Goal: Information Seeking & Learning: Learn about a topic

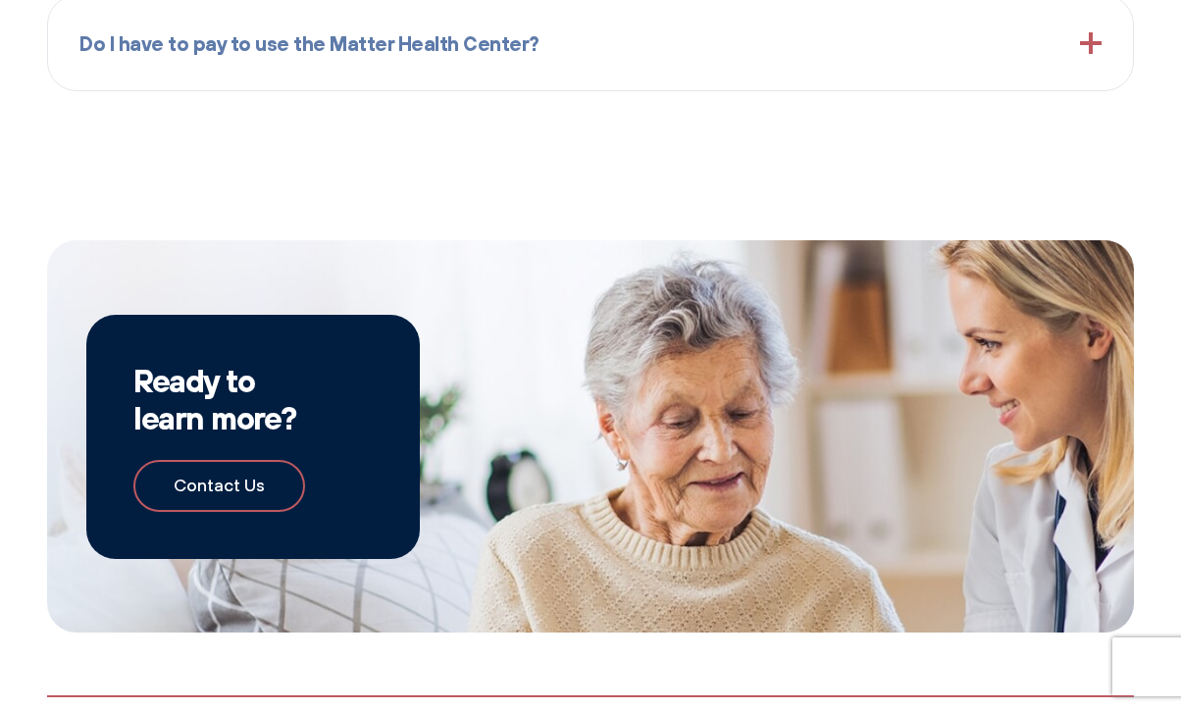
scroll to position [2295, 0]
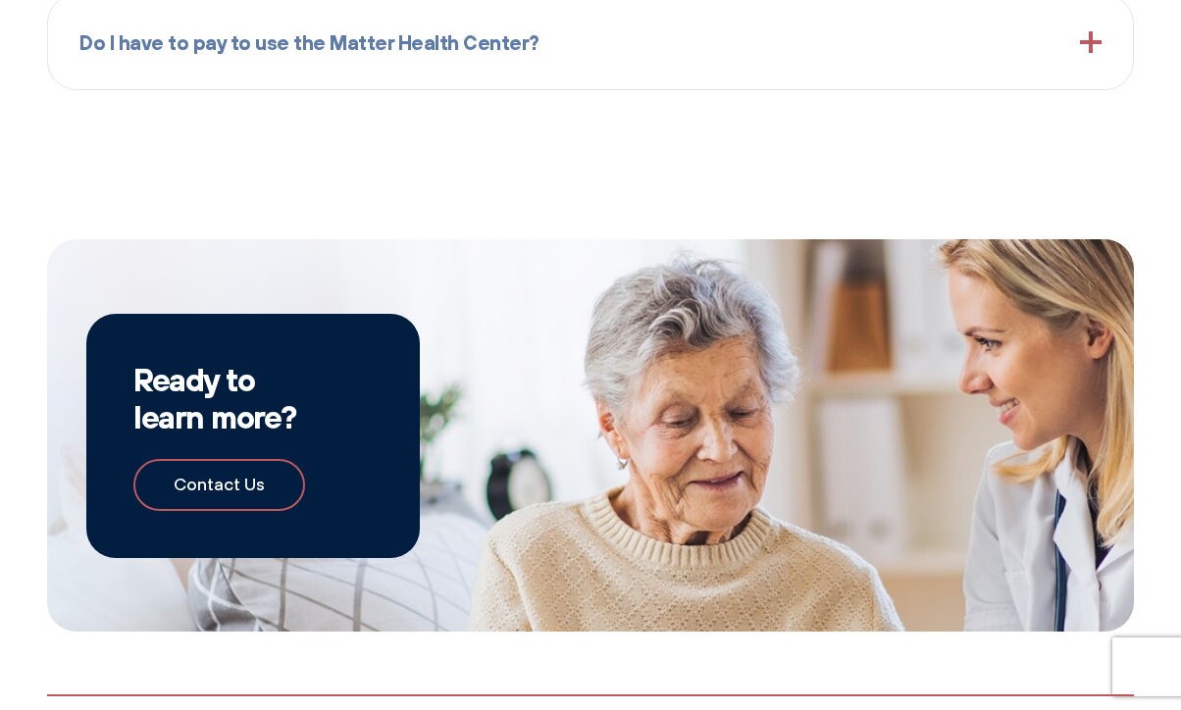
click at [847, 65] on div "Do I have to pay to use the Matter Health Center?" at bounding box center [590, 42] width 1022 height 63
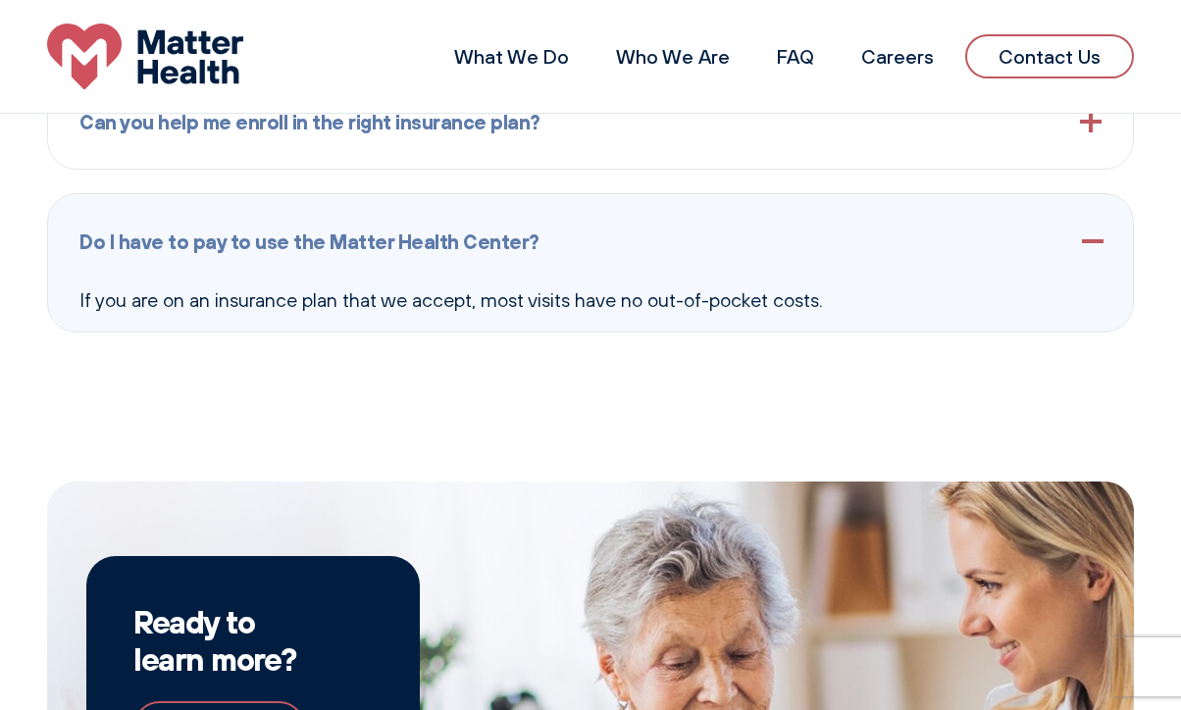
scroll to position [1770, 0]
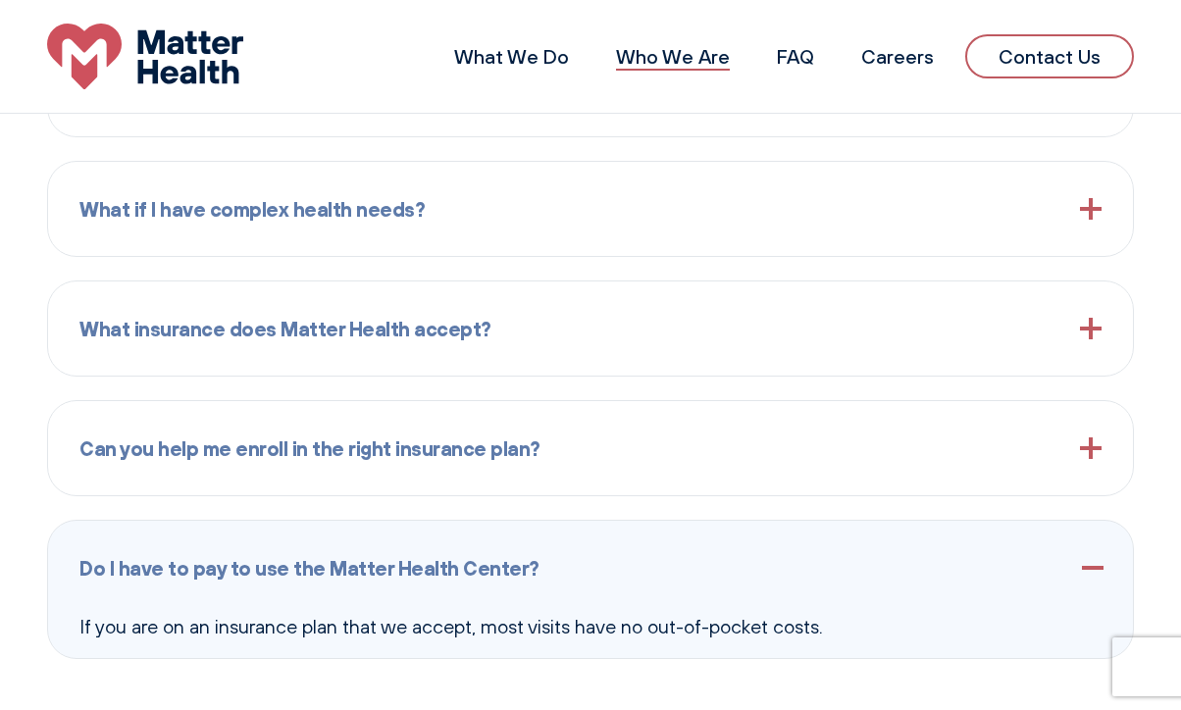
click at [693, 50] on link "Who We Are" at bounding box center [673, 56] width 114 height 25
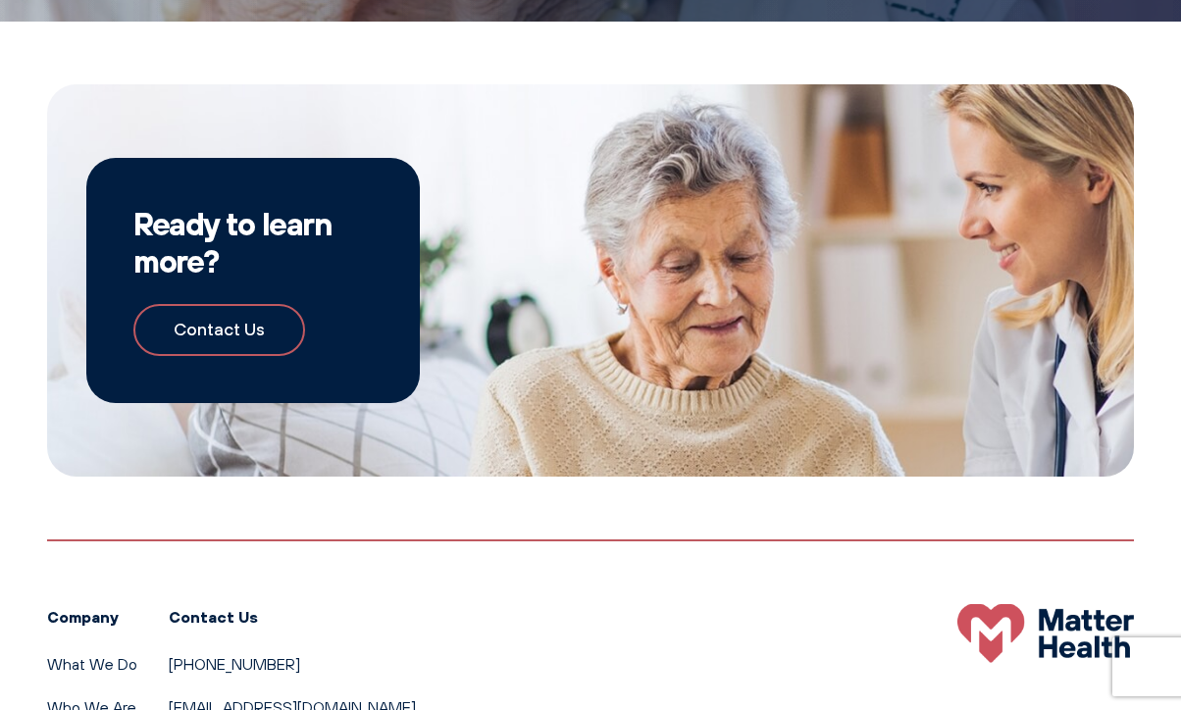
scroll to position [1737, 0]
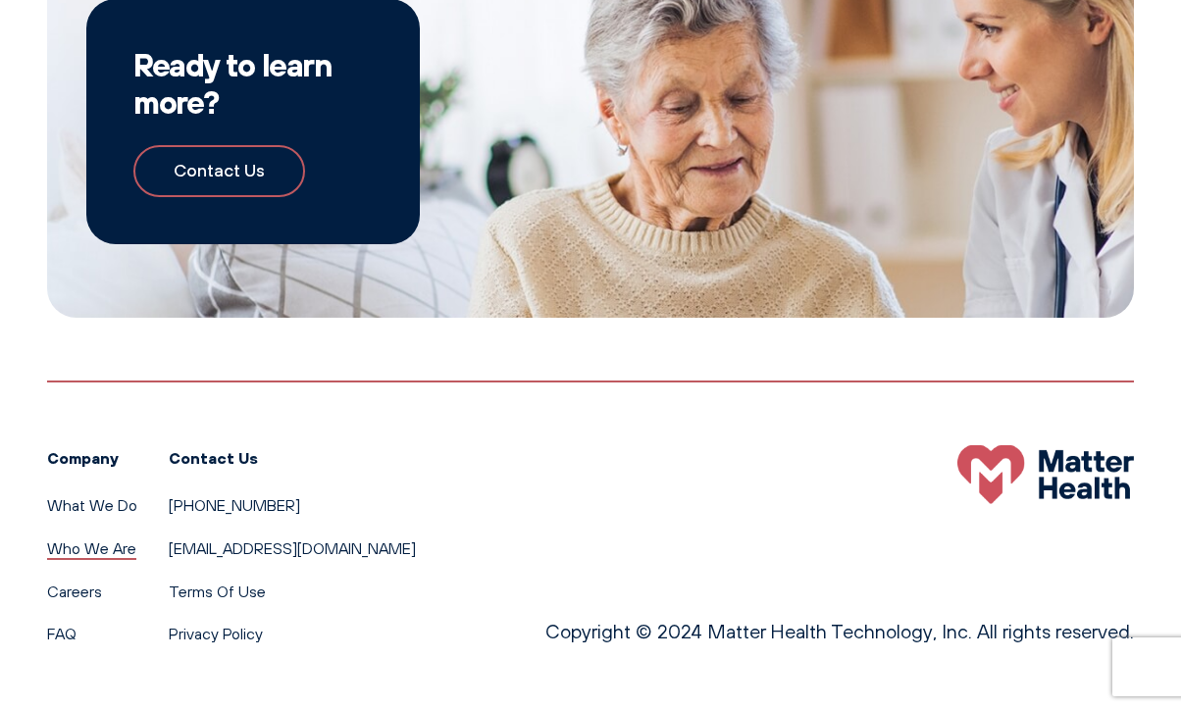
click at [83, 546] on link "Who We Are" at bounding box center [91, 548] width 89 height 20
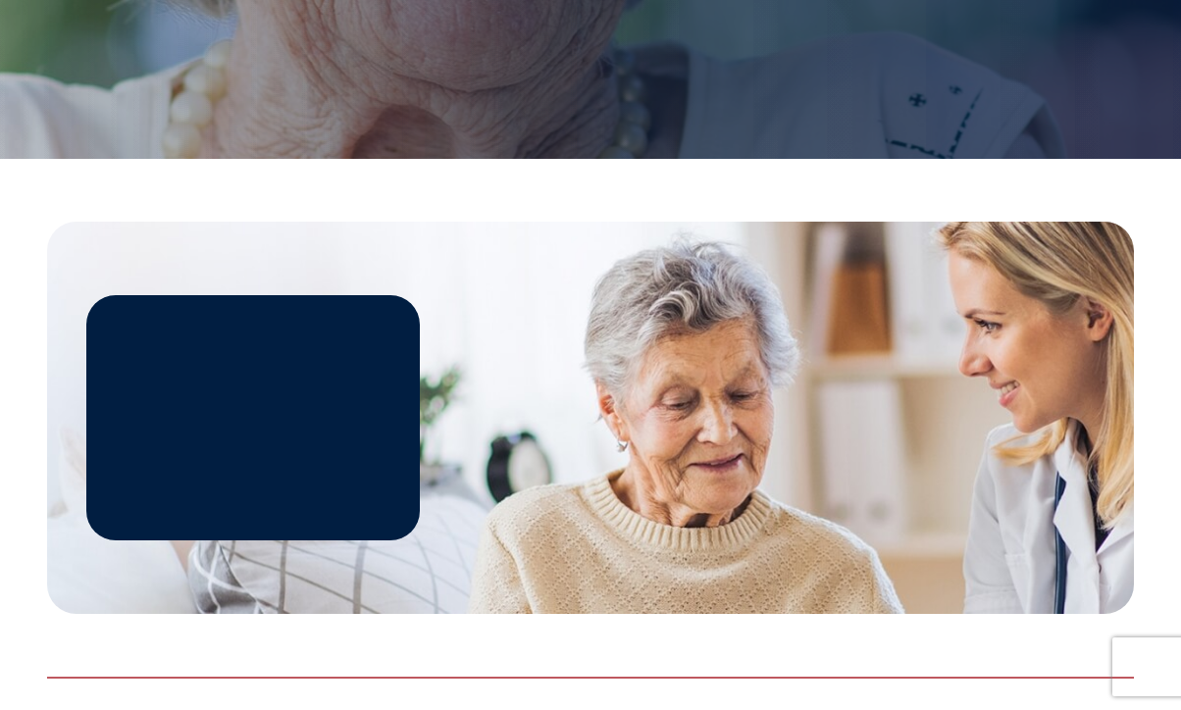
scroll to position [1737, 0]
